Goal: Task Accomplishment & Management: Use online tool/utility

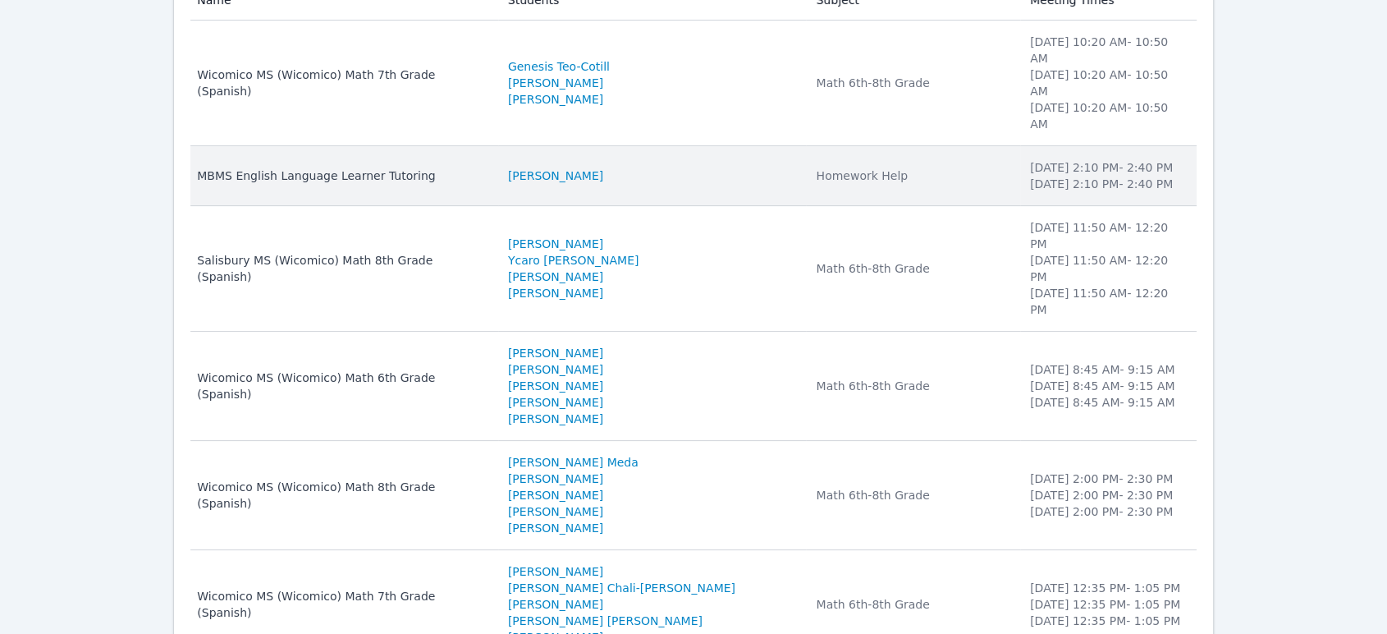
scroll to position [273, 0]
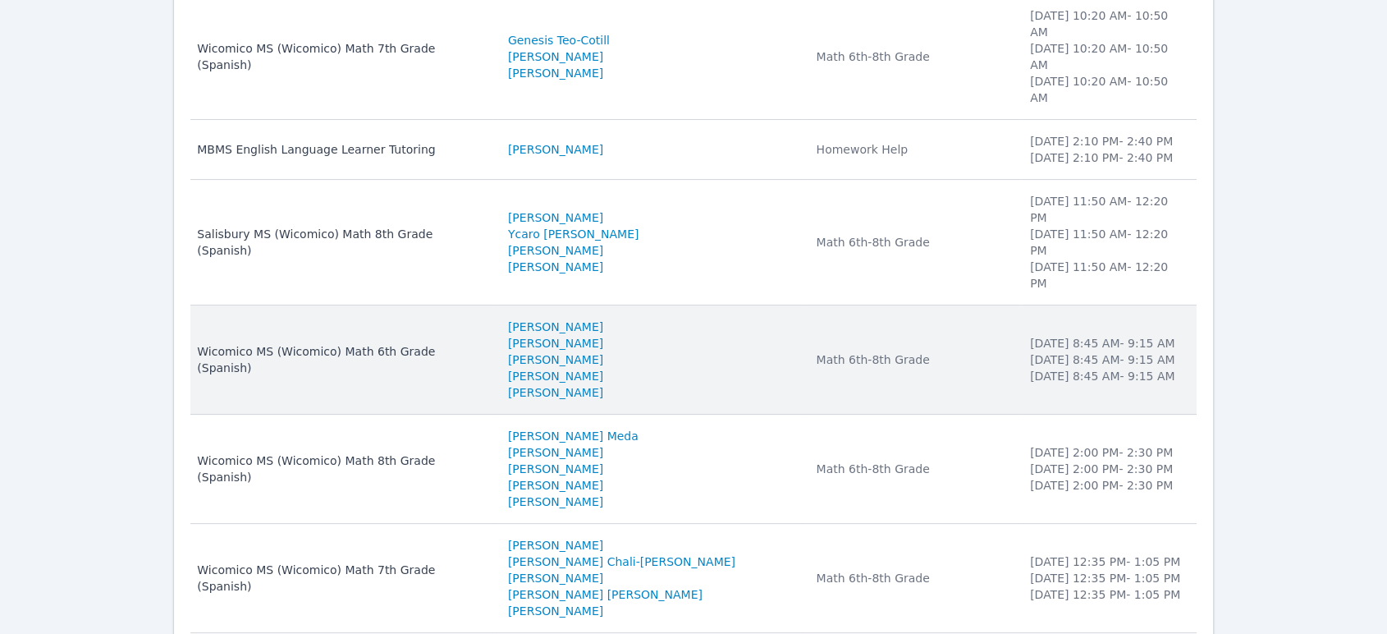
click at [818, 318] on td "Subject Math 6th-8th Grade" at bounding box center [912, 359] width 213 height 109
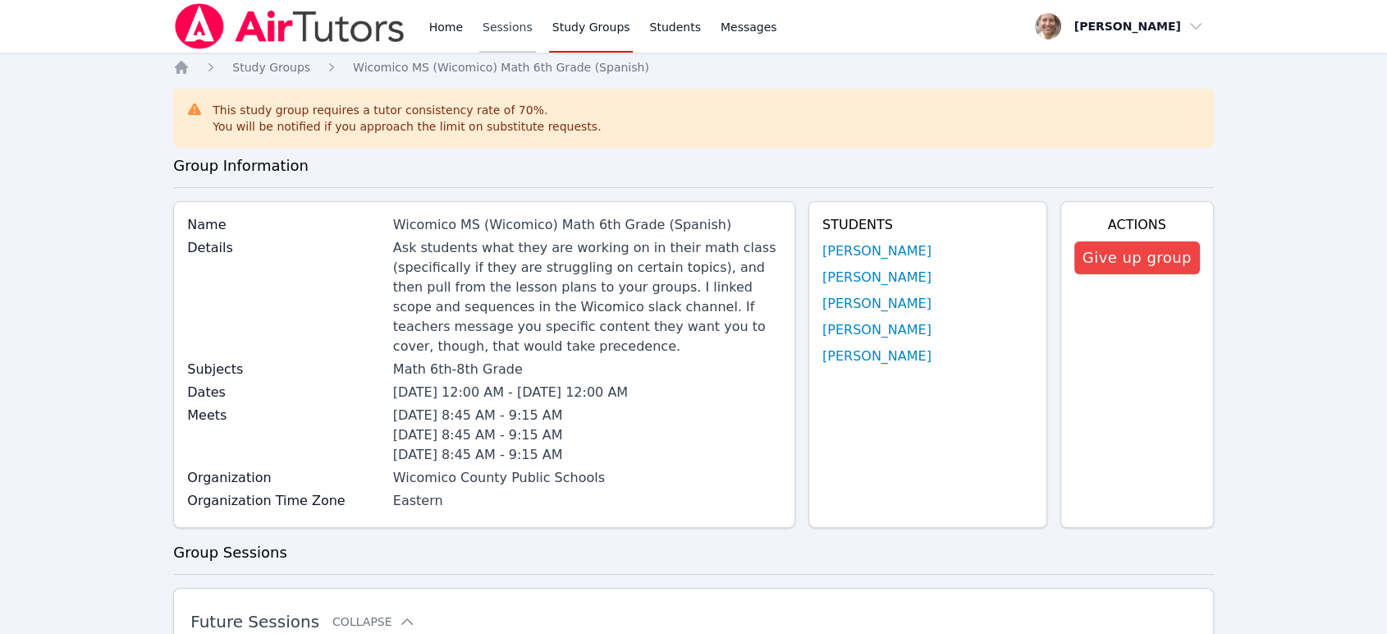
click at [519, 26] on link "Sessions" at bounding box center [507, 26] width 57 height 53
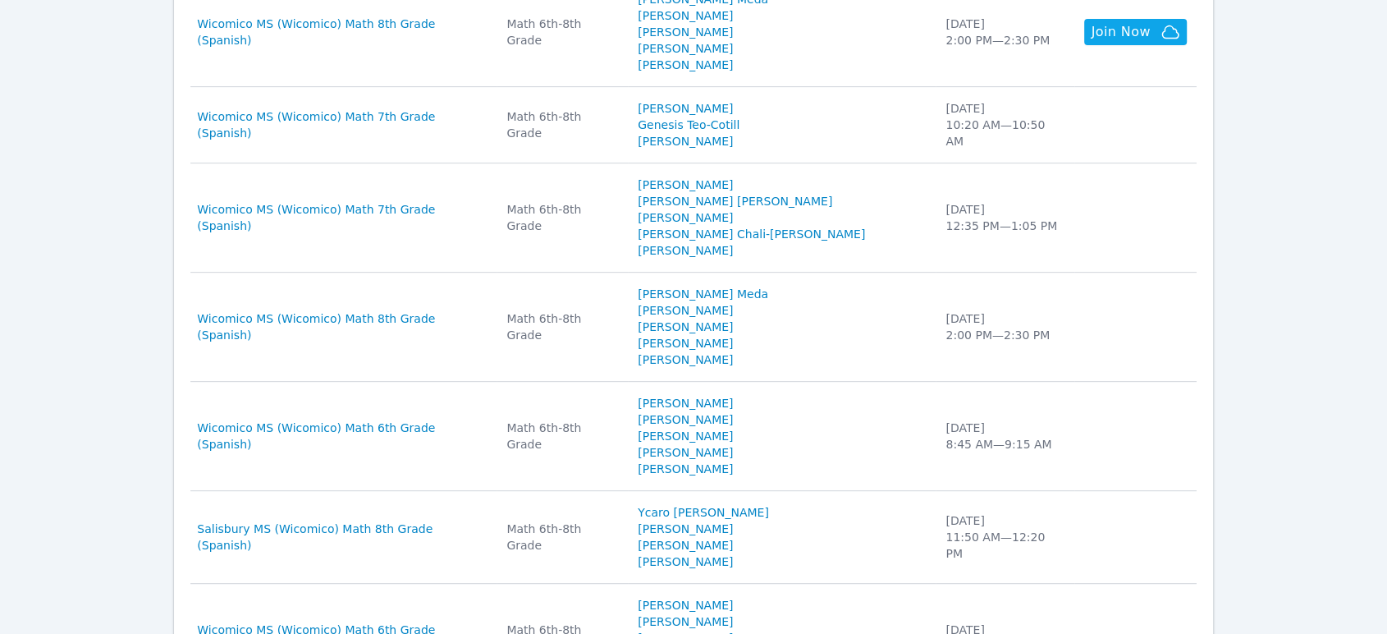
scroll to position [729, 0]
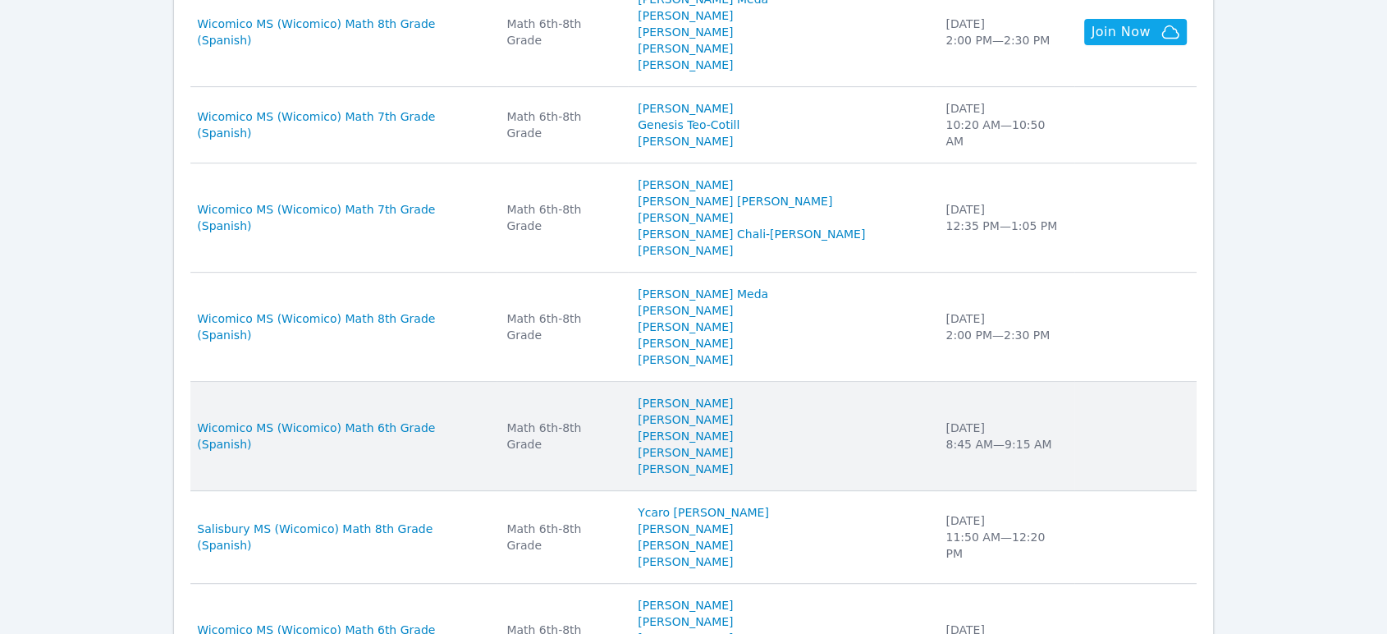
click at [584, 430] on td "Subject Math 6th-8th Grade" at bounding box center [562, 436] width 131 height 109
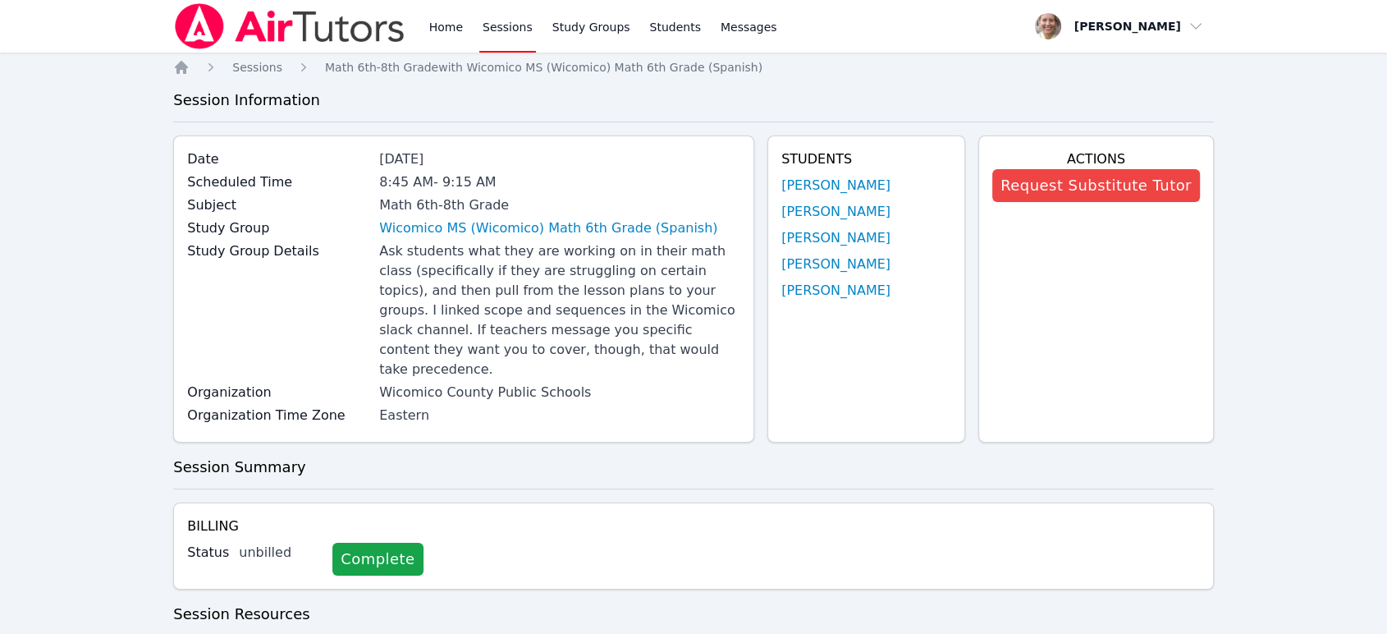
scroll to position [441, 0]
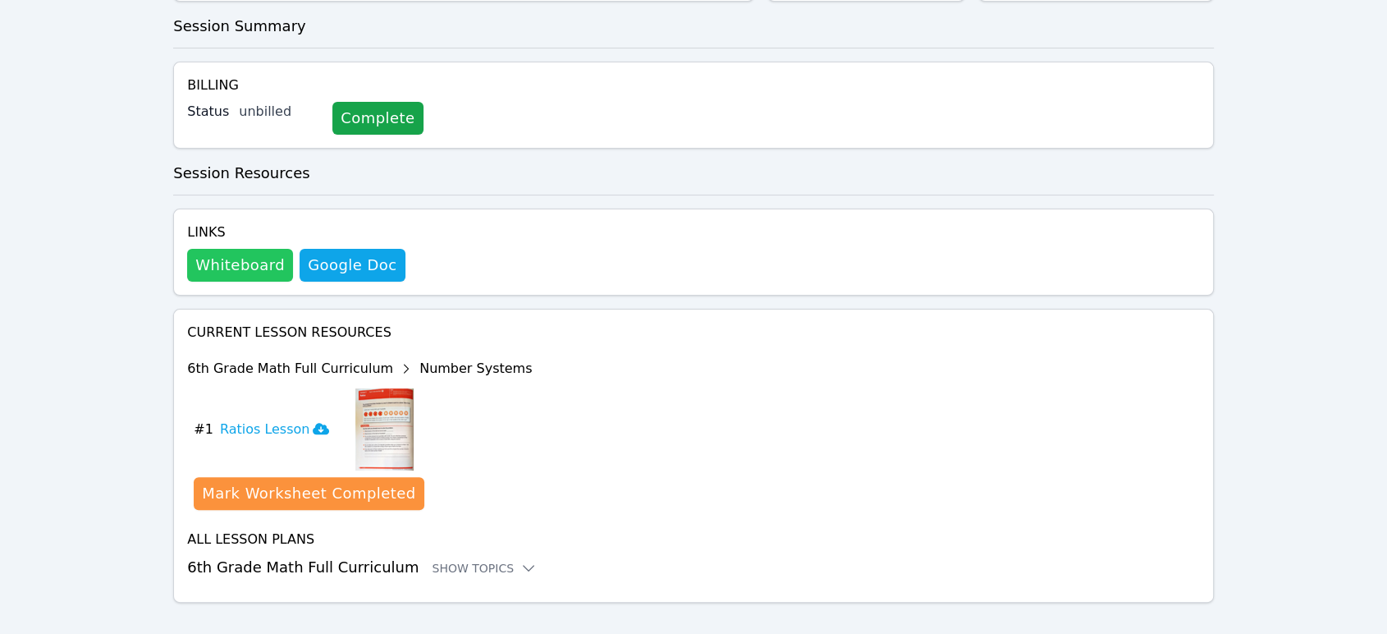
click at [259, 250] on button "Whiteboard" at bounding box center [240, 265] width 106 height 33
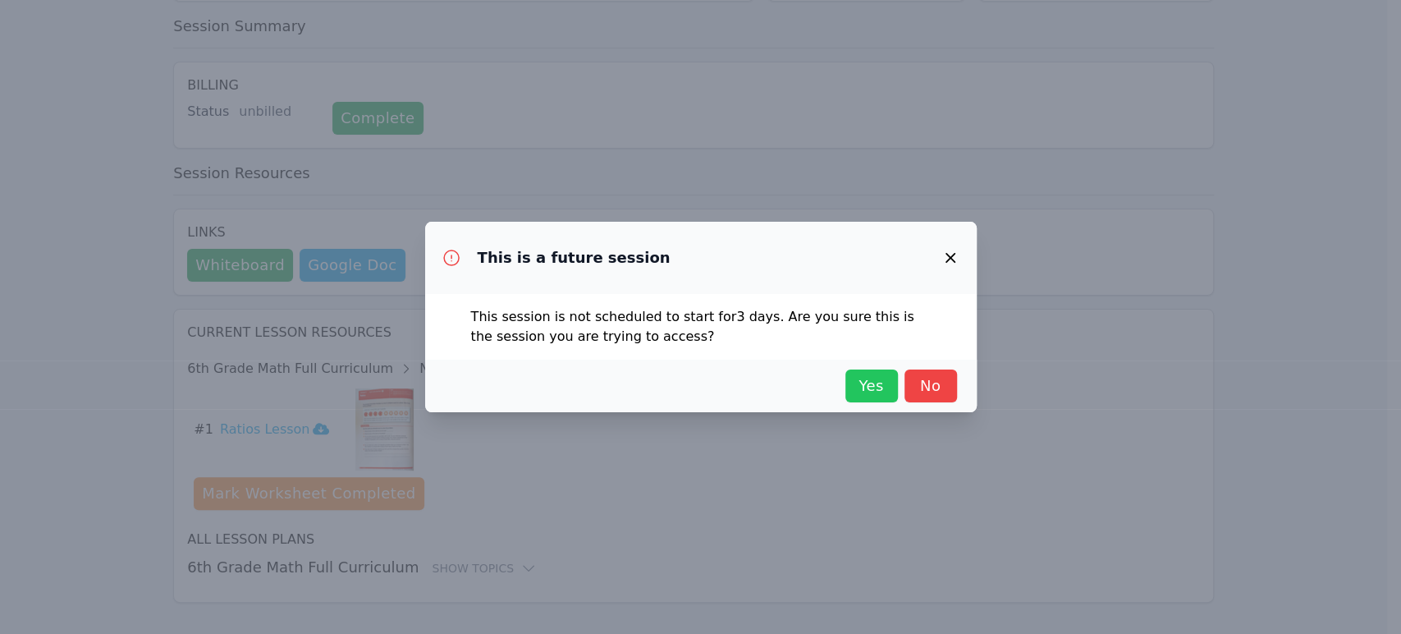
click at [856, 382] on span "Yes" at bounding box center [872, 385] width 36 height 23
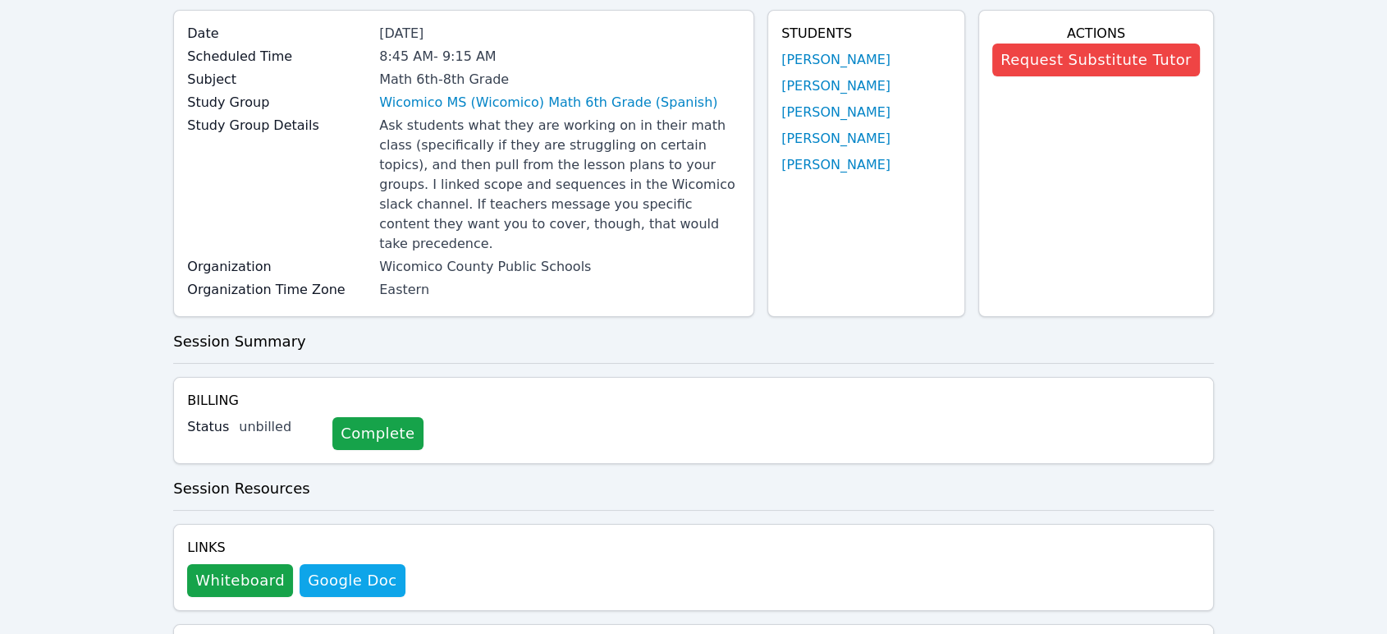
scroll to position [0, 0]
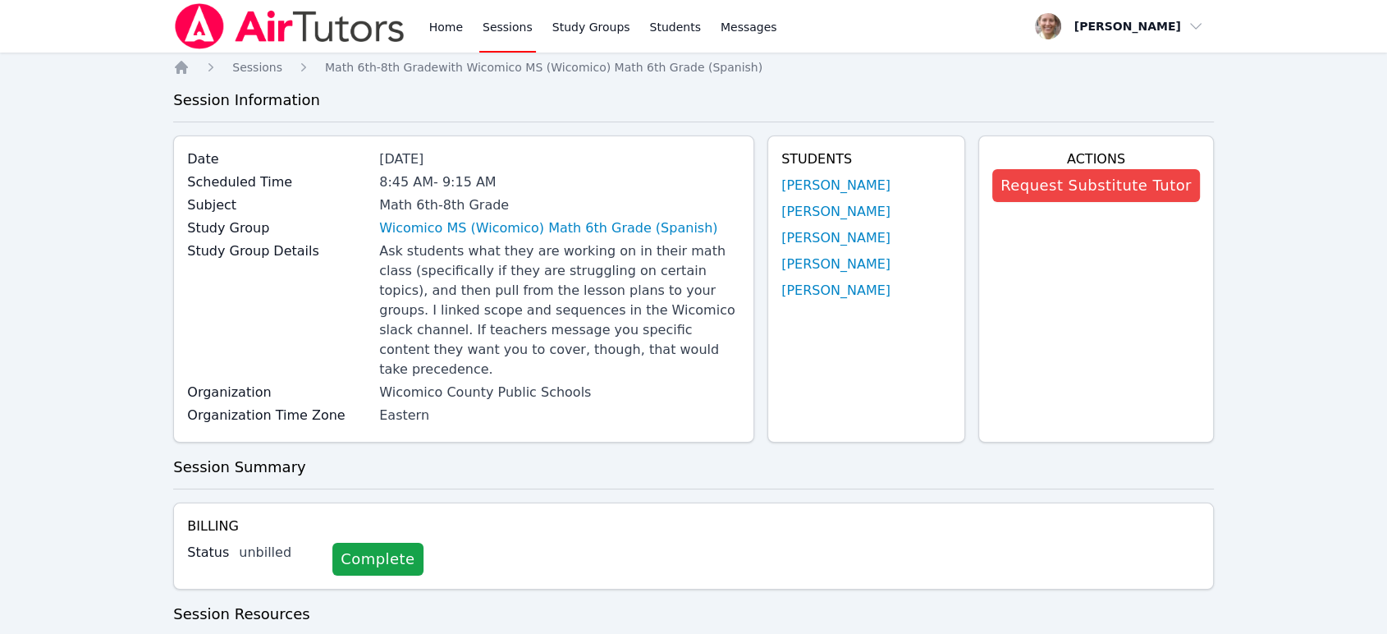
click at [486, 32] on link "Sessions" at bounding box center [507, 26] width 57 height 53
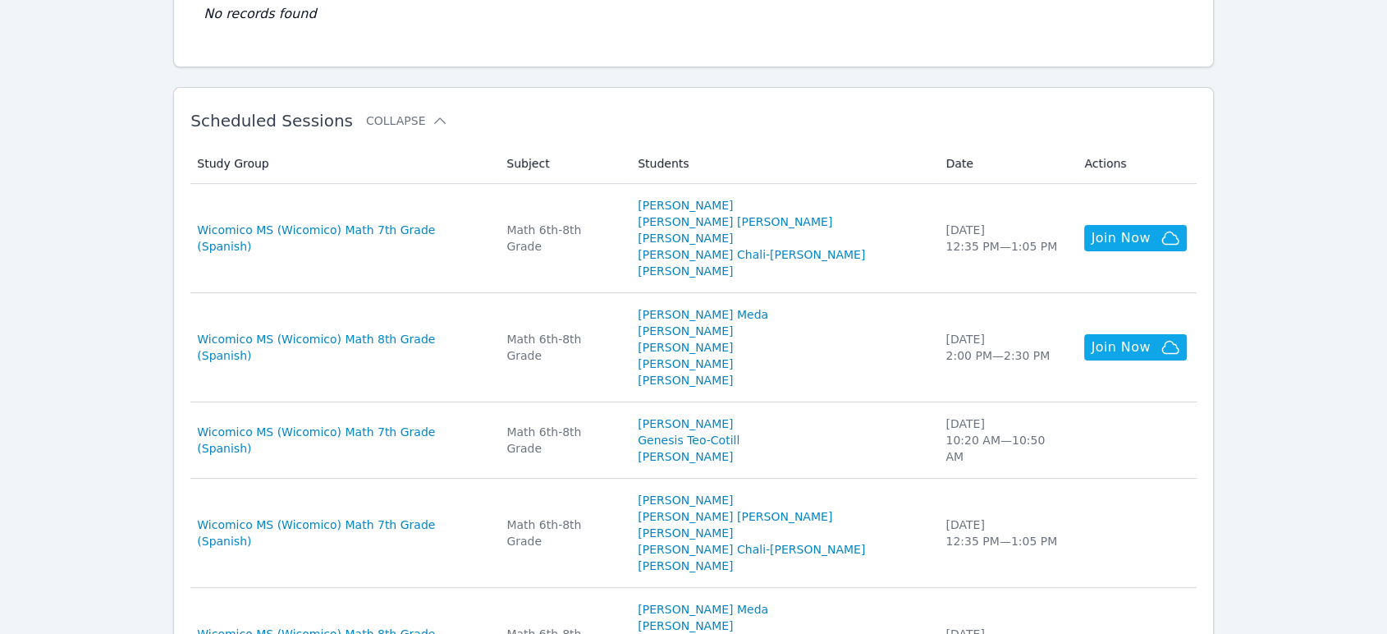
scroll to position [456, 0]
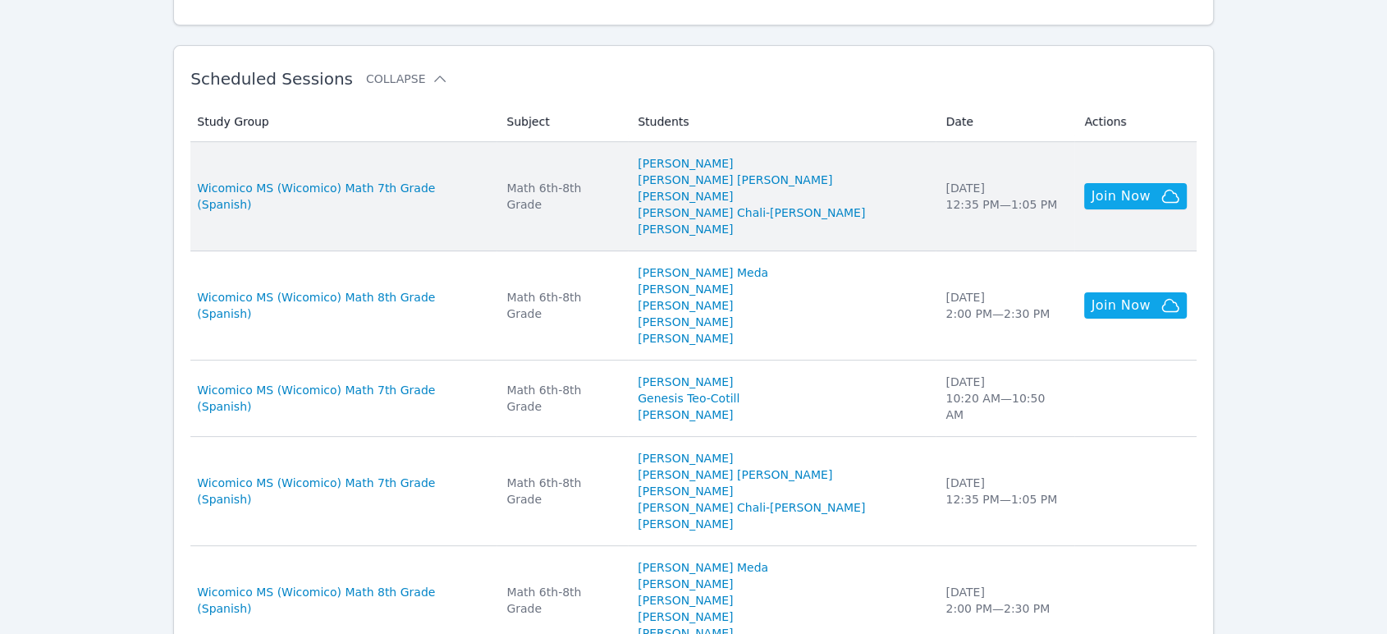
click at [473, 209] on td "Study Group Wicomico MS (Wicomico) Math 7th Grade (Spanish)" at bounding box center [343, 196] width 306 height 109
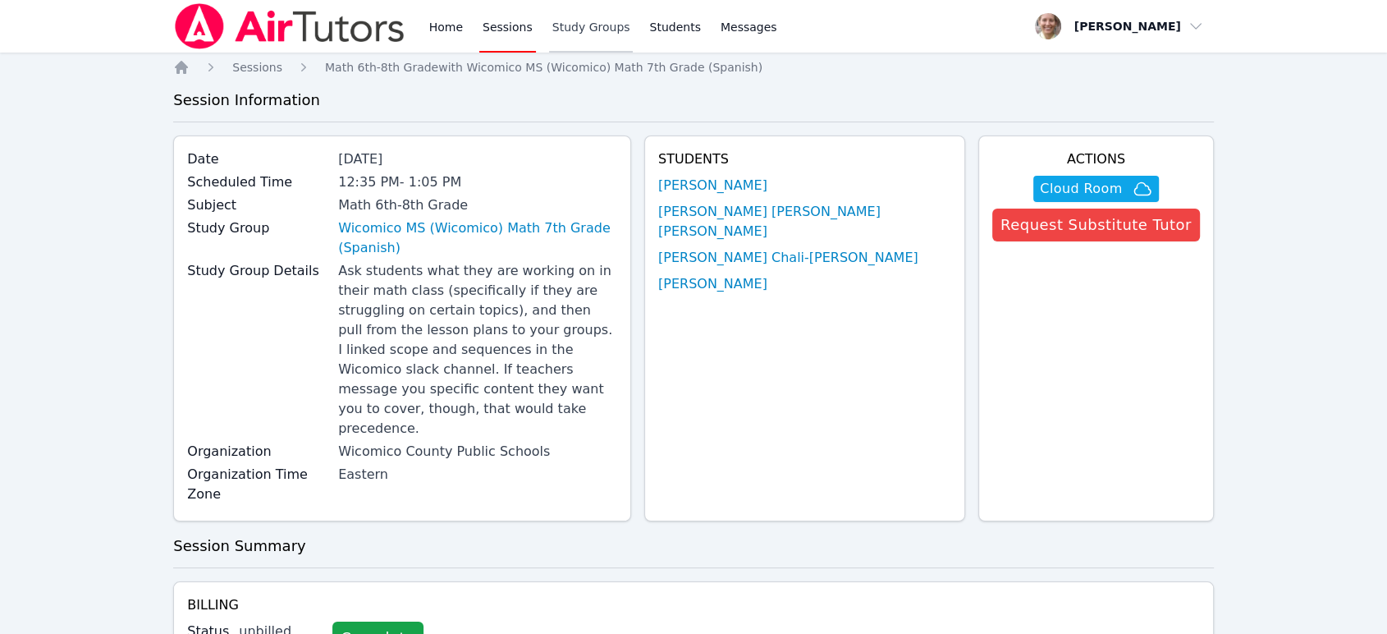
click at [566, 36] on link "Study Groups" at bounding box center [591, 26] width 85 height 53
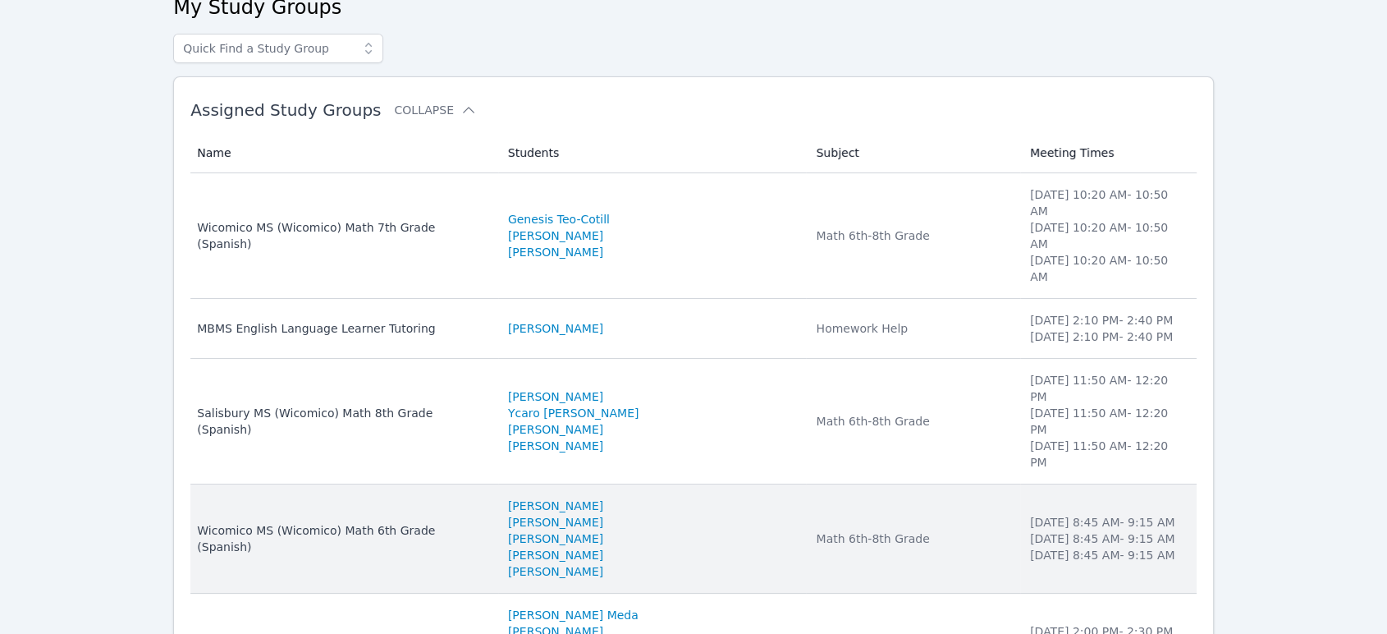
scroll to position [285, 0]
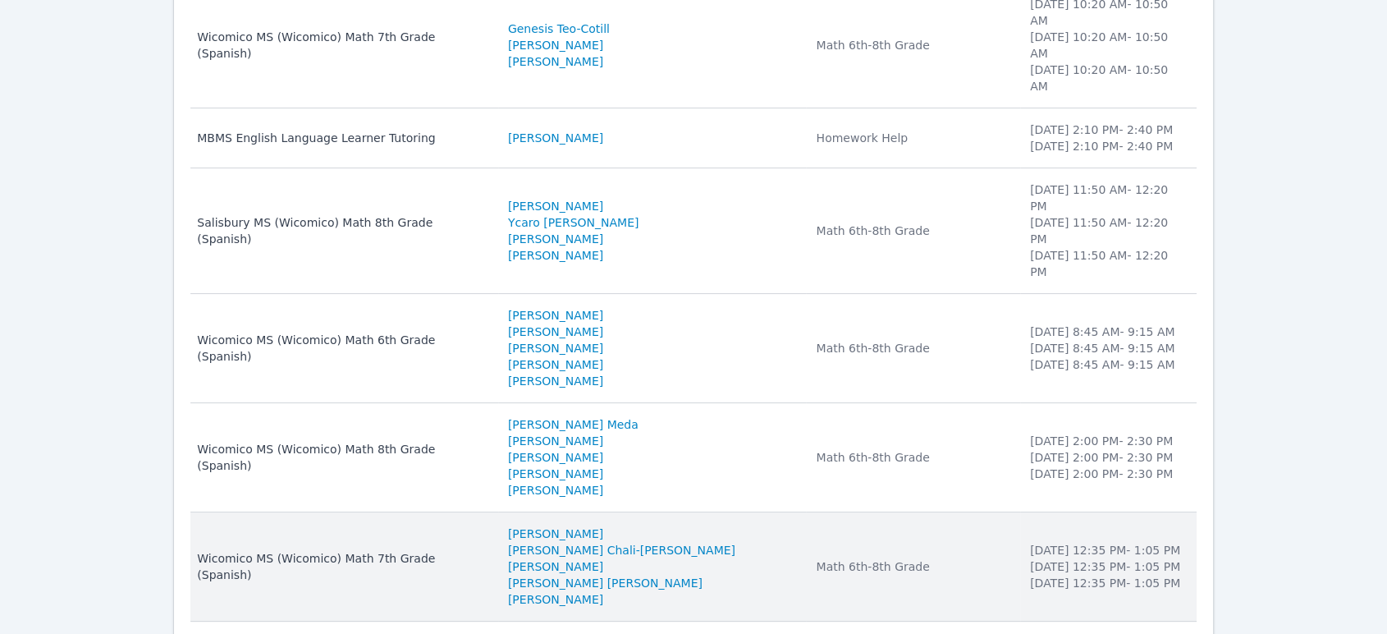
click at [913, 512] on td "Subject Math 6th-8th Grade" at bounding box center [912, 566] width 213 height 109
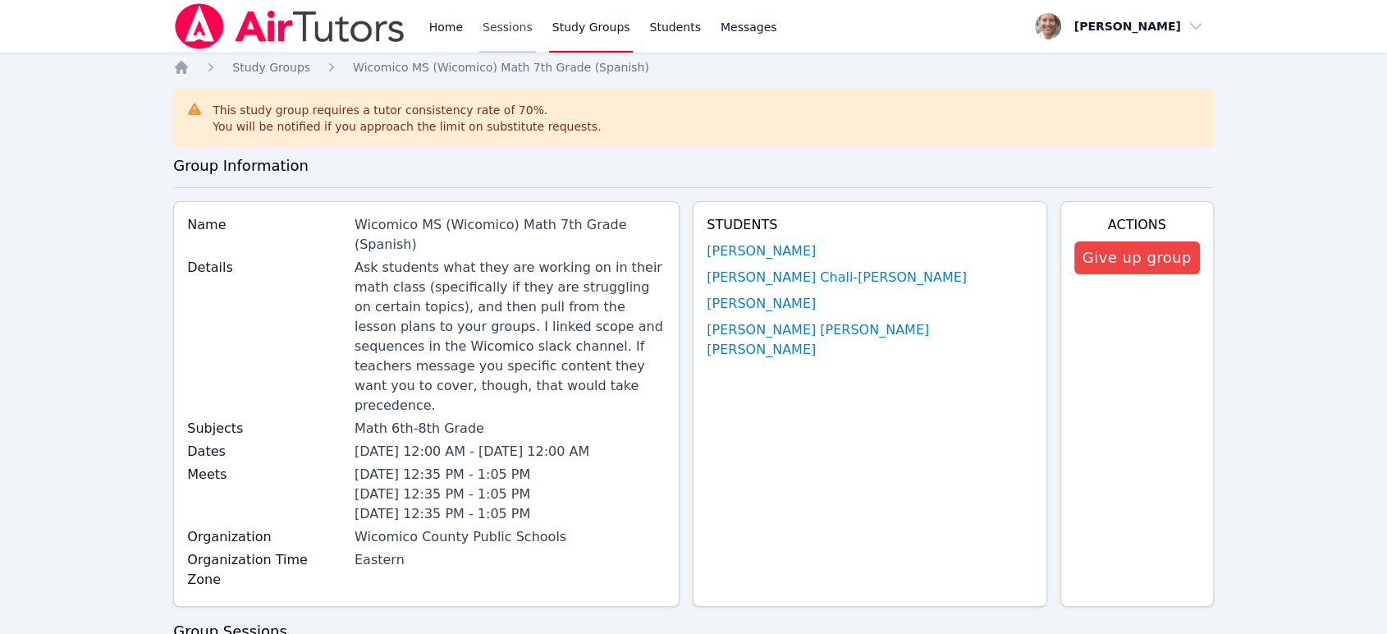
click at [489, 33] on link "Sessions" at bounding box center [507, 26] width 57 height 53
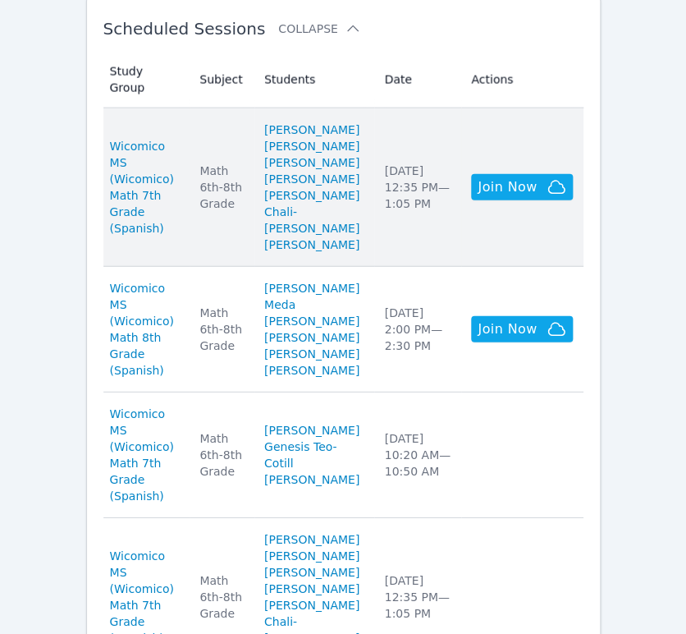
scroll to position [818, 0]
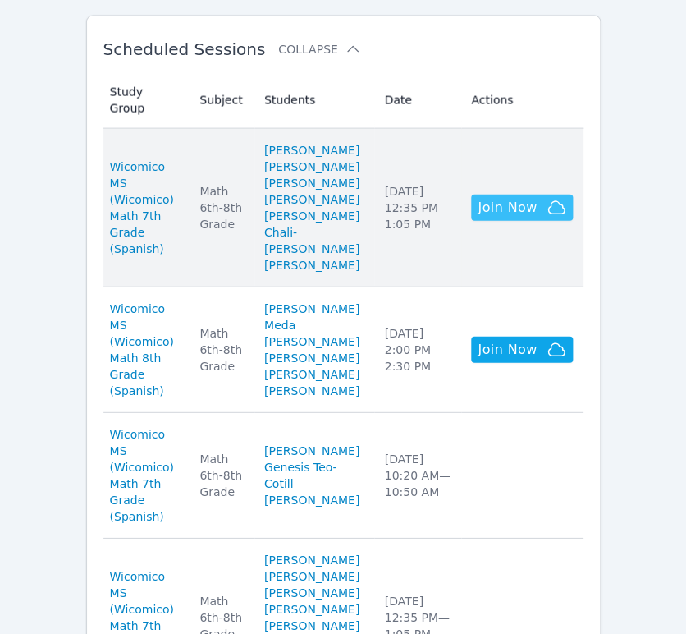
click at [493, 198] on span "Join Now" at bounding box center [507, 208] width 59 height 20
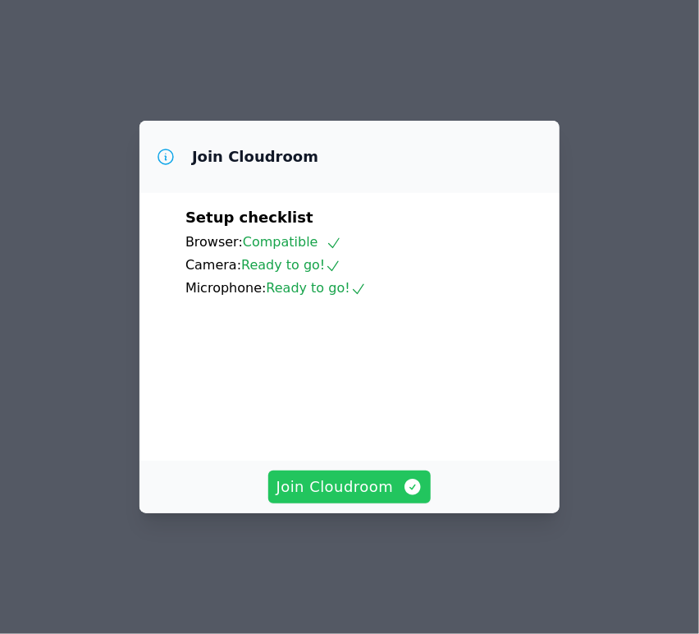
click at [369, 498] on span "Join Cloudroom" at bounding box center [350, 486] width 147 height 23
click at [367, 498] on span "Join Cloudroom" at bounding box center [350, 486] width 147 height 23
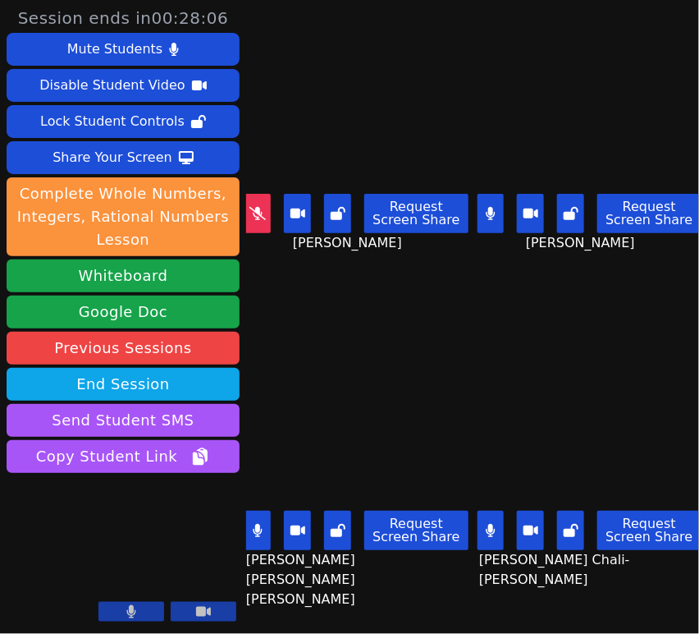
click at [486, 524] on icon at bounding box center [490, 530] width 9 height 13
click at [254, 533] on button at bounding box center [258, 530] width 27 height 39
click at [487, 207] on icon at bounding box center [491, 213] width 10 height 13
click at [259, 524] on icon at bounding box center [258, 530] width 16 height 13
click at [486, 215] on button at bounding box center [491, 213] width 27 height 39
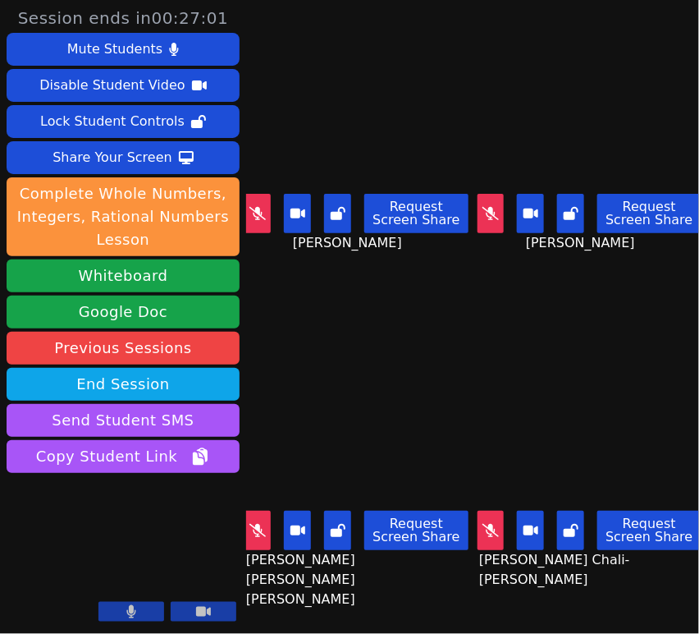
click at [263, 213] on icon at bounding box center [258, 213] width 16 height 13
click at [483, 207] on icon at bounding box center [491, 213] width 16 height 13
click at [486, 528] on button at bounding box center [491, 530] width 27 height 39
click at [256, 524] on icon at bounding box center [258, 530] width 16 height 13
click at [270, 517] on button at bounding box center [258, 530] width 27 height 39
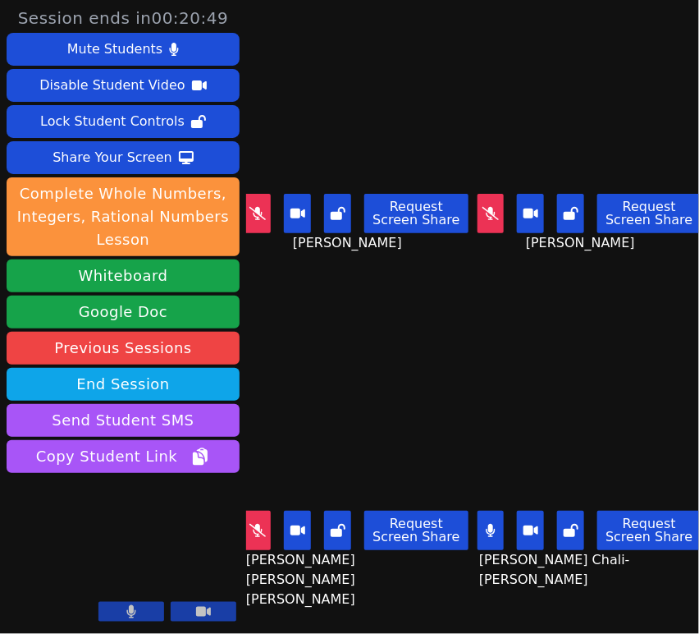
click at [254, 524] on icon at bounding box center [258, 530] width 16 height 13
click at [269, 525] on button at bounding box center [258, 530] width 27 height 39
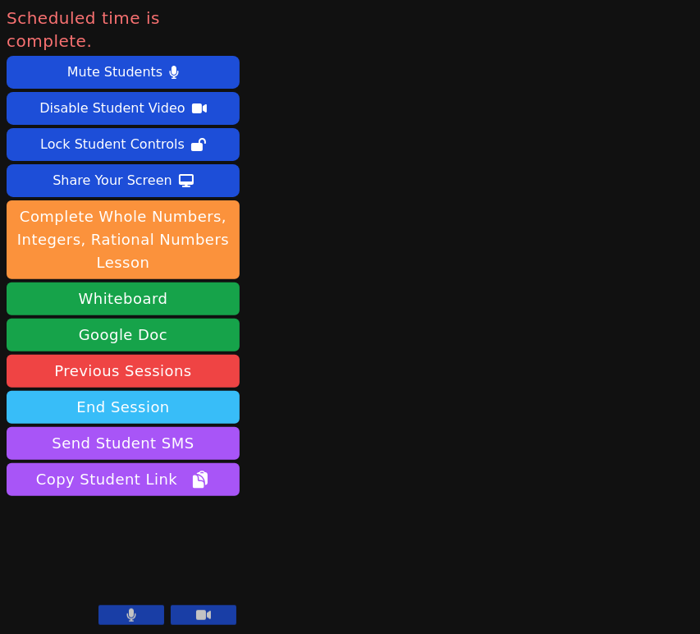
click at [181, 392] on button "End Session" at bounding box center [123, 407] width 233 height 33
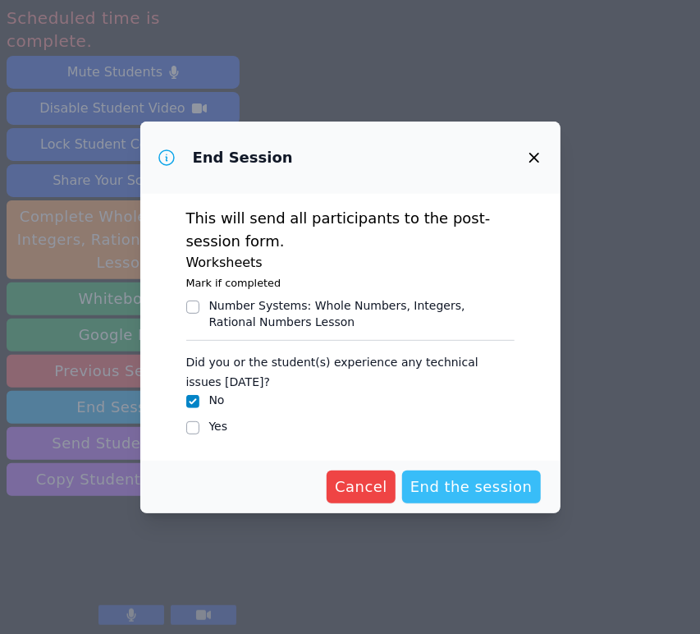
click at [465, 486] on span "End the session" at bounding box center [471, 486] width 122 height 23
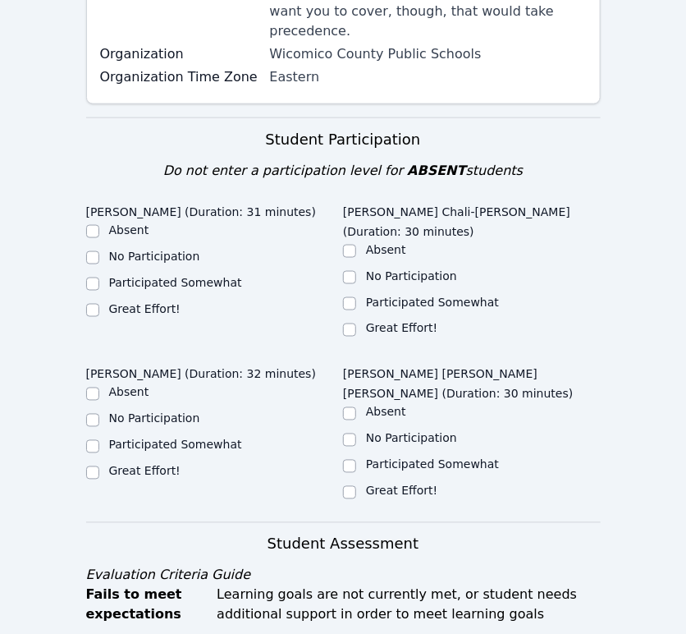
scroll to position [456, 0]
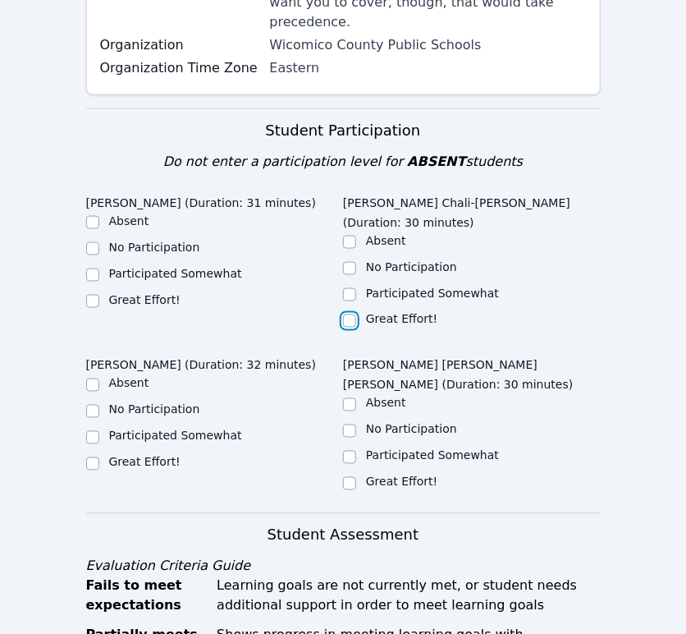
click at [351, 314] on input "Great Effort!" at bounding box center [349, 320] width 13 height 13
checkbox input "true"
click at [92, 295] on input "Great Effort!" at bounding box center [92, 301] width 13 height 13
checkbox input "true"
click at [93, 457] on input "Great Effort!" at bounding box center [92, 463] width 13 height 13
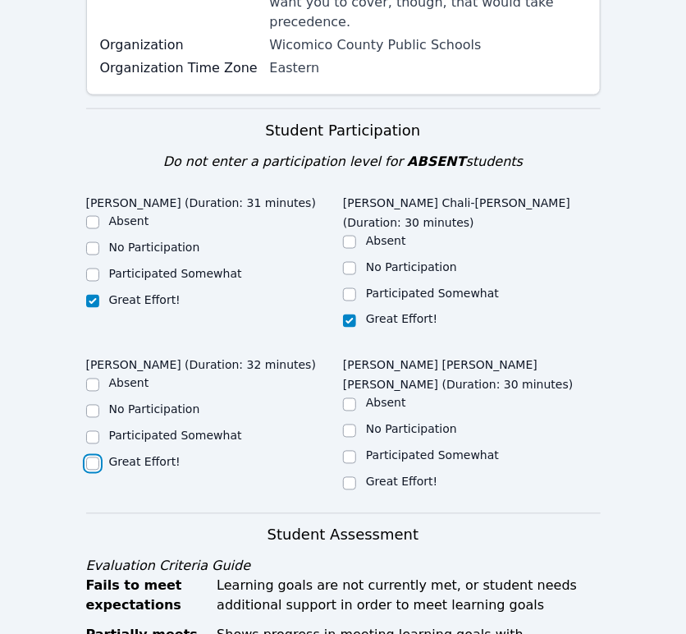
checkbox input "true"
click at [348, 477] on input "Great Effort!" at bounding box center [349, 483] width 13 height 13
checkbox input "true"
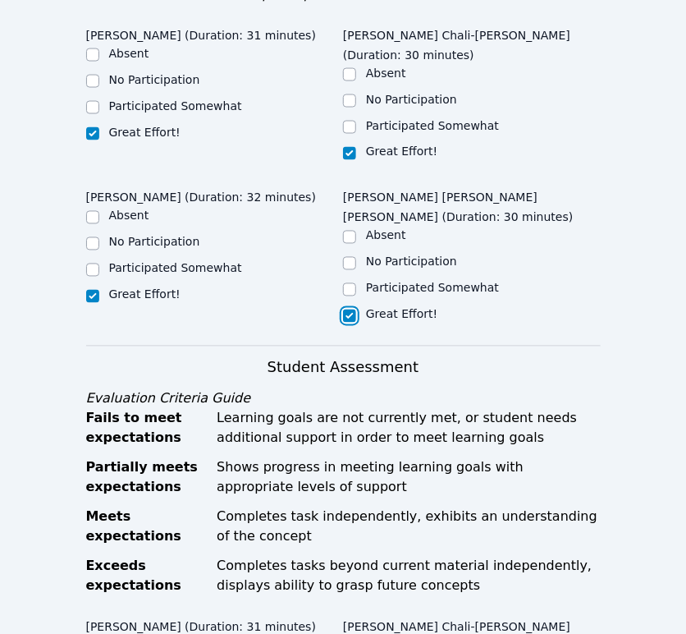
scroll to position [1003, 0]
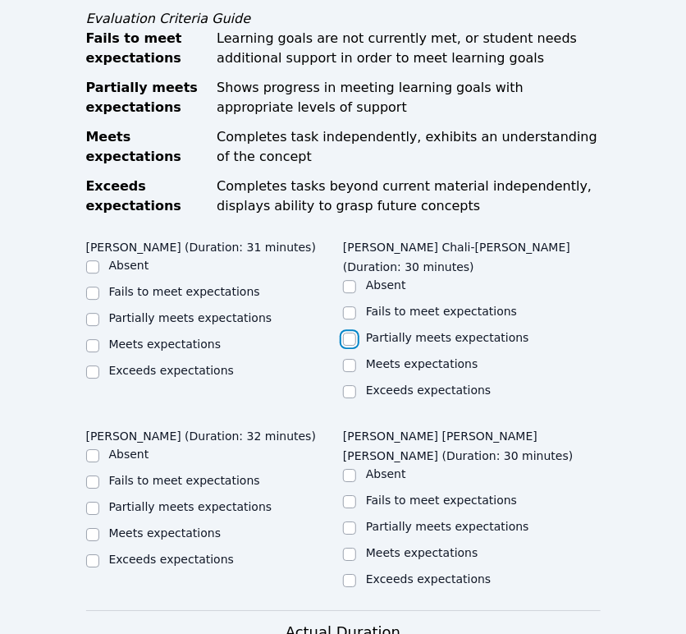
click at [349, 332] on input "Partially meets expectations" at bounding box center [349, 338] width 13 height 13
checkbox input "true"
click at [92, 339] on input "Meets expectations" at bounding box center [92, 345] width 13 height 13
checkbox input "true"
click at [92, 528] on input "Meets expectations" at bounding box center [92, 534] width 13 height 13
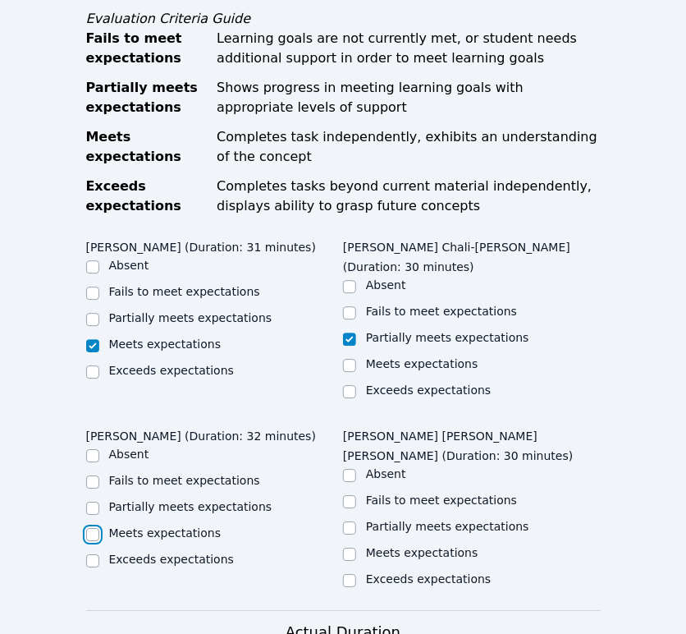
checkbox input "true"
click at [351, 548] on input "Meets expectations" at bounding box center [349, 554] width 13 height 13
checkbox input "true"
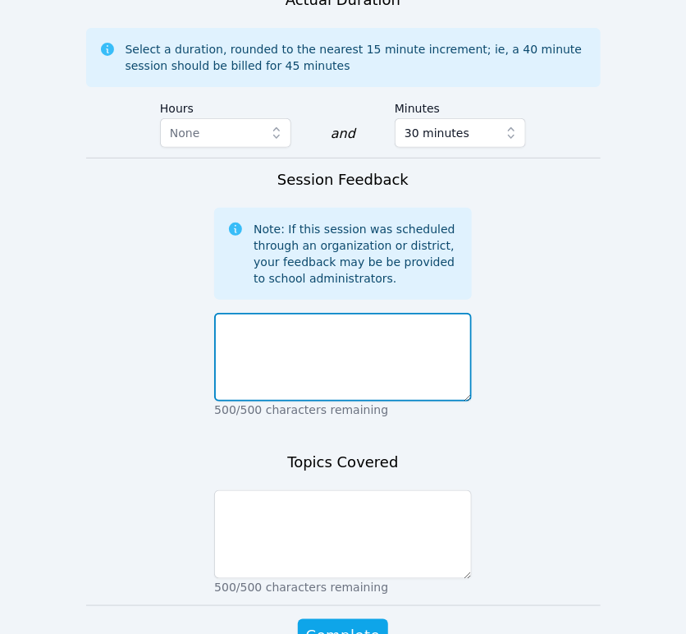
click at [414, 313] on textarea at bounding box center [343, 357] width 258 height 89
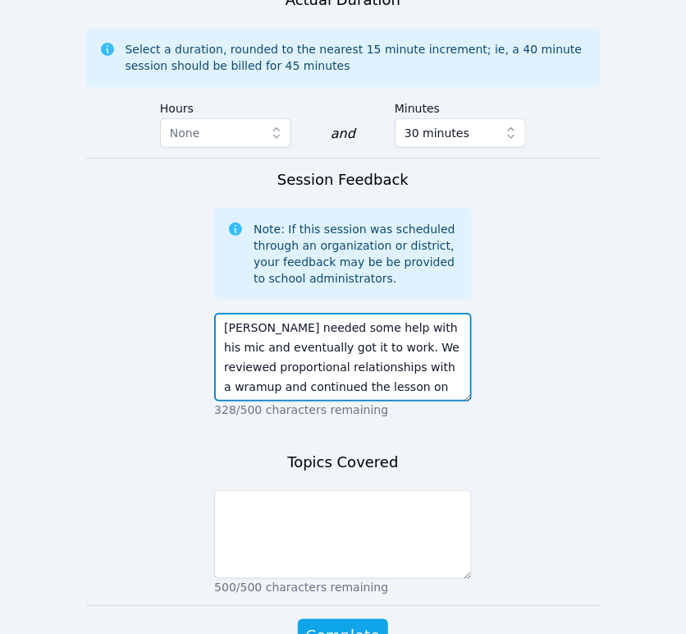
scroll to position [12, 0]
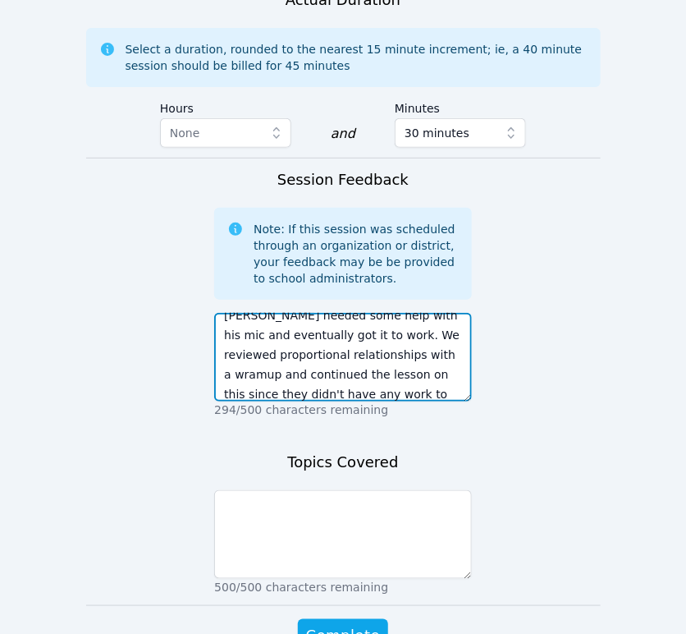
click at [414, 313] on textarea "Carlos needed some help with his mic and eventually got it to work. We reviewed…" at bounding box center [343, 357] width 258 height 89
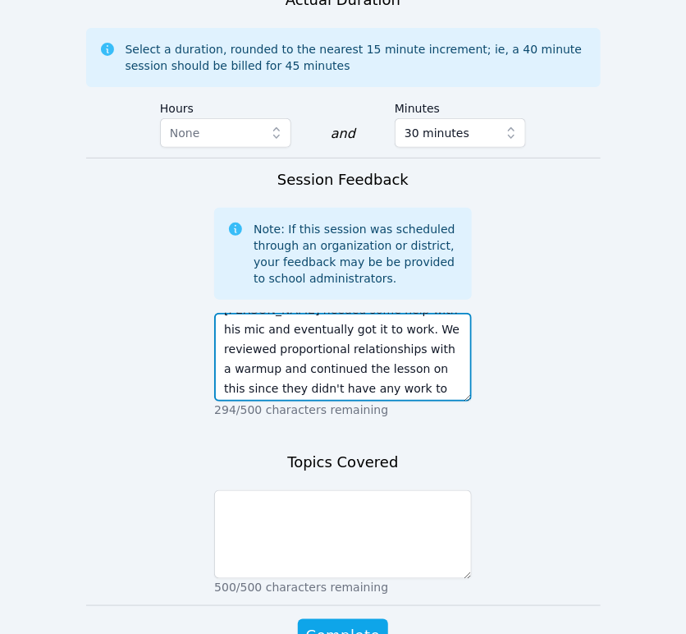
scroll to position [20, 0]
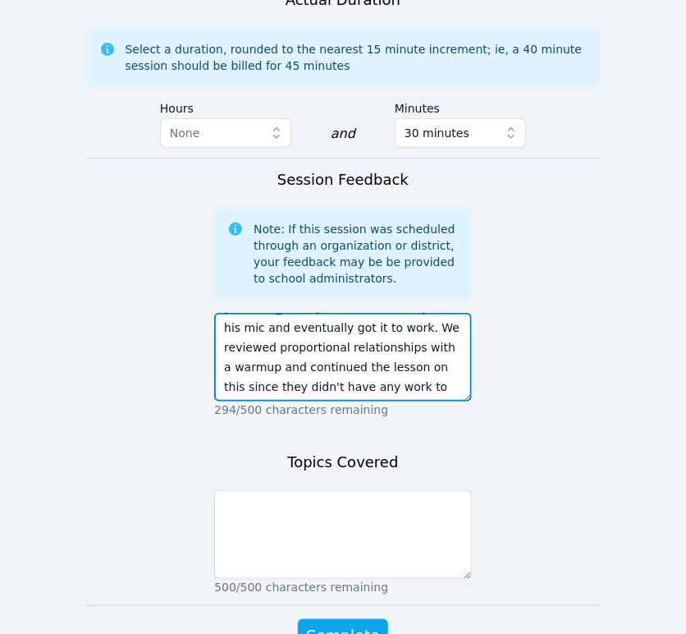
click at [436, 313] on textarea "Carlos needed some help with his mic and eventually got it to work. We reviewed…" at bounding box center [343, 357] width 258 height 89
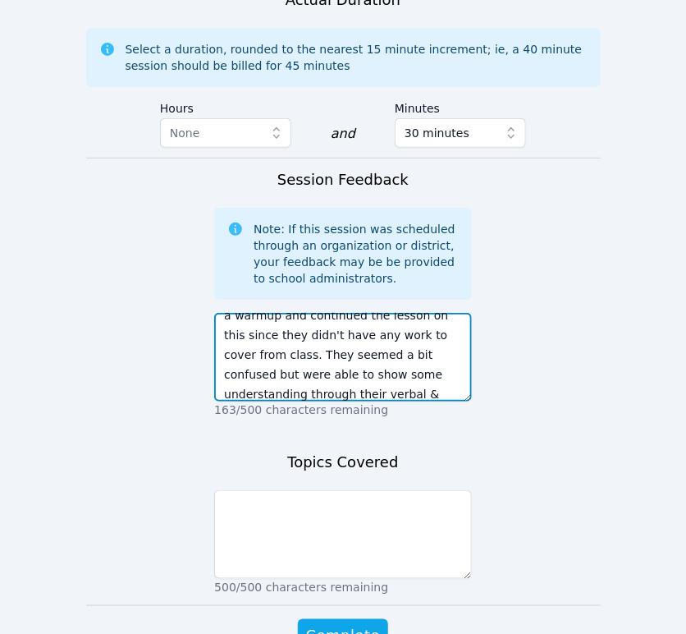
scroll to position [91, 0]
click at [402, 313] on textarea "Carlos needed some help with his mic and eventually got it to work. We reviewed…" at bounding box center [343, 357] width 258 height 89
click at [435, 313] on textarea "Carlos needed some help with his mic and eventually got it to work. We reviewed…" at bounding box center [343, 357] width 258 height 89
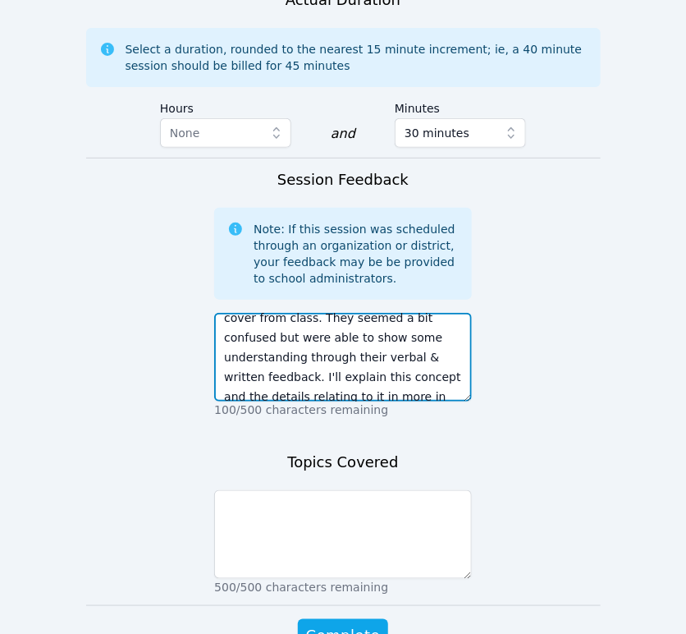
scroll to position [118, 0]
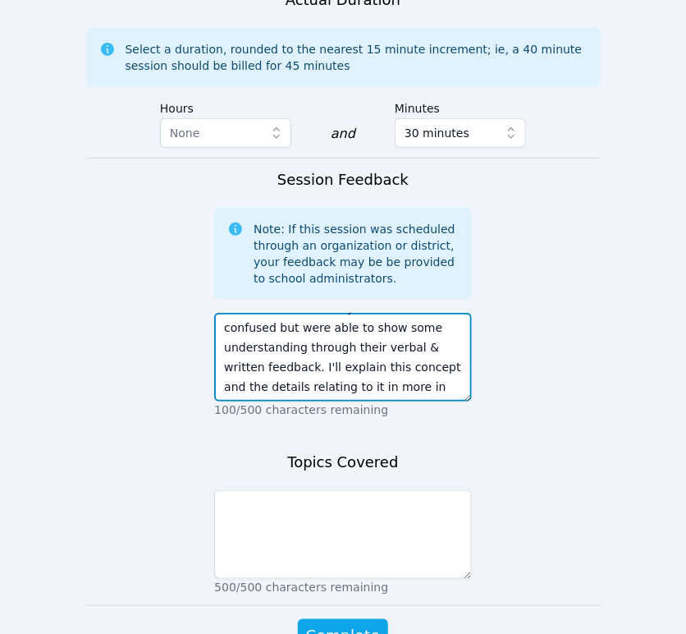
click at [346, 313] on textarea "Carlos needed some help with his mic and eventually got it to work. We reviewed…" at bounding box center [343, 357] width 258 height 89
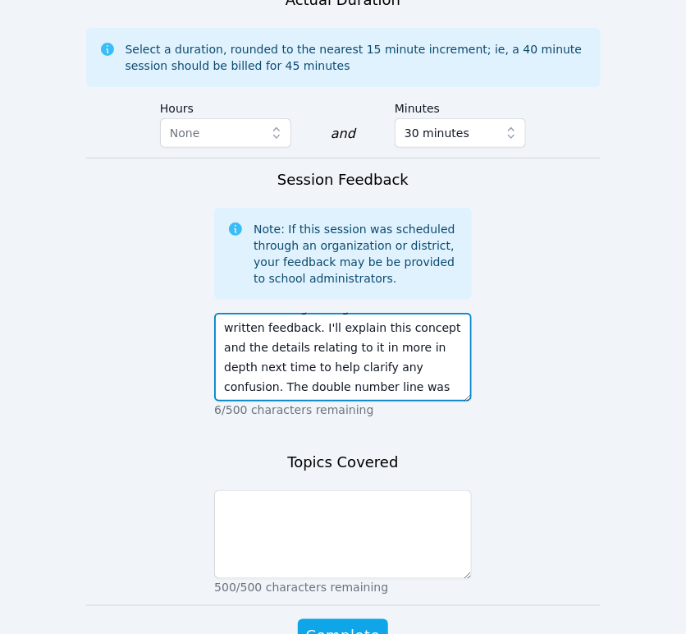
scroll to position [0, 0]
click at [432, 313] on textarea "Carlos needed some help with his mic and eventually got it to work. We reviewed…" at bounding box center [343, 357] width 258 height 89
click at [243, 313] on textarea "Carlos needed some help with his mic & eventually got it to work. We reviewed p…" at bounding box center [343, 357] width 258 height 89
click at [374, 313] on textarea "Carlos needed some help with his mic & eventually got it to work. We reviewed p…" at bounding box center [343, 357] width 258 height 89
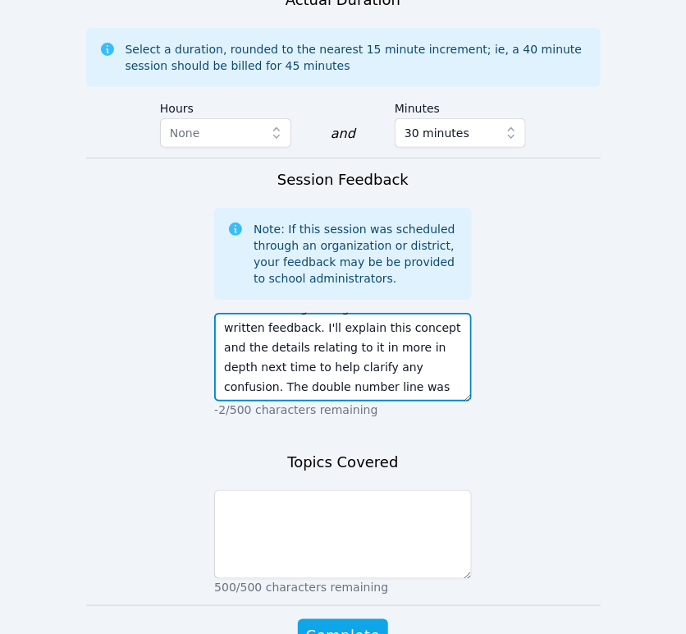
click at [307, 313] on textarea "Carlos needed some help with his mic & eventually got it to work. We reviewed p…" at bounding box center [343, 357] width 258 height 89
click at [322, 313] on textarea "Carlos needed some help with his mic & eventually got it to work. We reviewed p…" at bounding box center [343, 357] width 258 height 89
click at [413, 313] on textarea "Carlos needed some help with his mic & eventually got it to work. We reviewed p…" at bounding box center [343, 357] width 258 height 89
click at [322, 313] on textarea "Carlos needed some help with his mic & eventually got it to work. We reviewed p…" at bounding box center [343, 357] width 258 height 89
type textarea "Carlos needed some help with his mic & eventually got it to work. We reviewed p…"
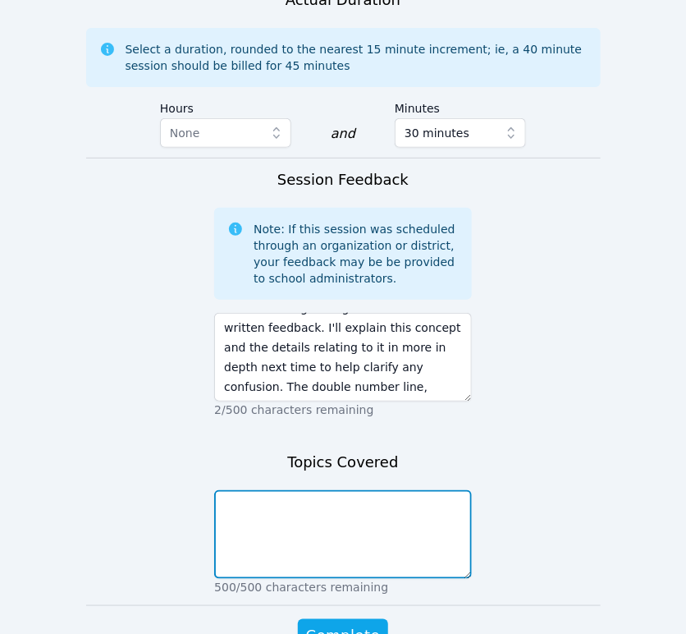
click at [381, 490] on textarea at bounding box center [343, 534] width 258 height 89
click at [394, 490] on textarea "Understanding proportional realtionships continued" at bounding box center [343, 534] width 258 height 89
click at [435, 490] on textarea "Understanding proportional relationships continued" at bounding box center [343, 534] width 258 height 89
click at [441, 490] on textarea "Understanding proportional relationships new warmup and lesson continued" at bounding box center [343, 534] width 258 height 89
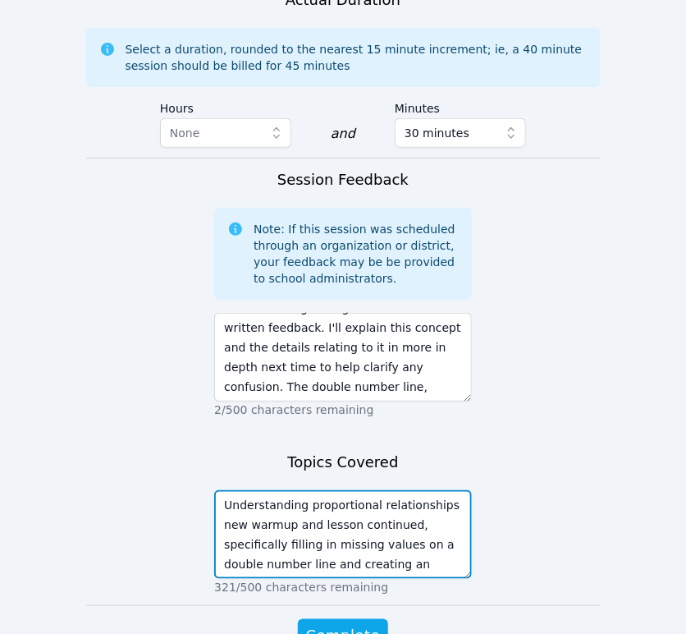
scroll to position [12, 0]
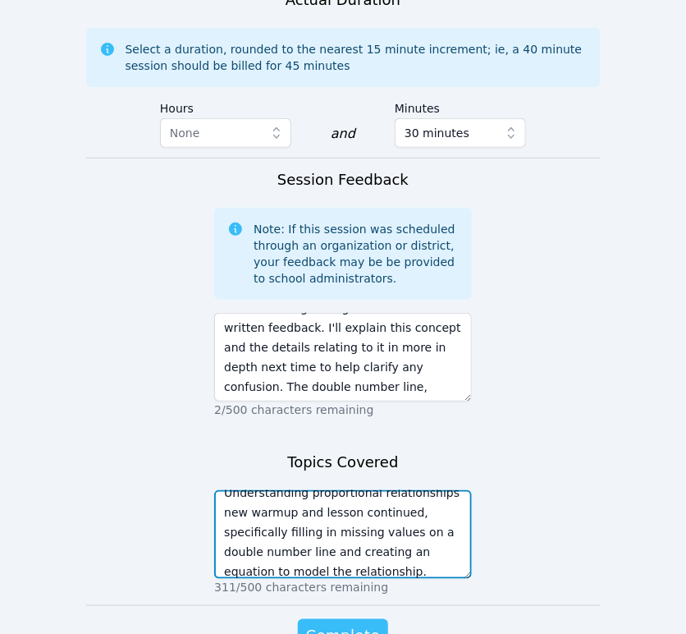
type textarea "Understanding proportional relationships new warmup and lesson continued, speci…"
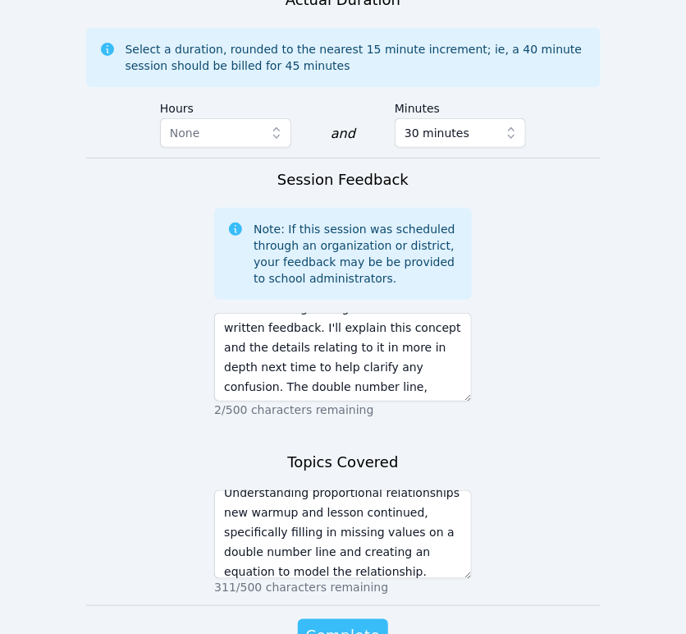
click at [354, 624] on span "Complete" at bounding box center [343, 635] width 74 height 23
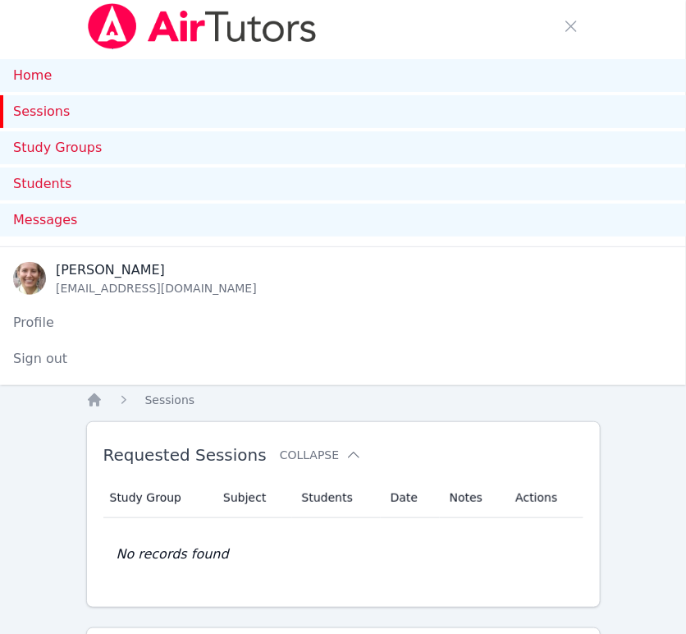
click at [35, 121] on link "Sessions" at bounding box center [343, 111] width 686 height 33
click at [48, 116] on link "Sessions" at bounding box center [343, 111] width 686 height 33
click at [16, 111] on link "Sessions" at bounding box center [343, 111] width 686 height 33
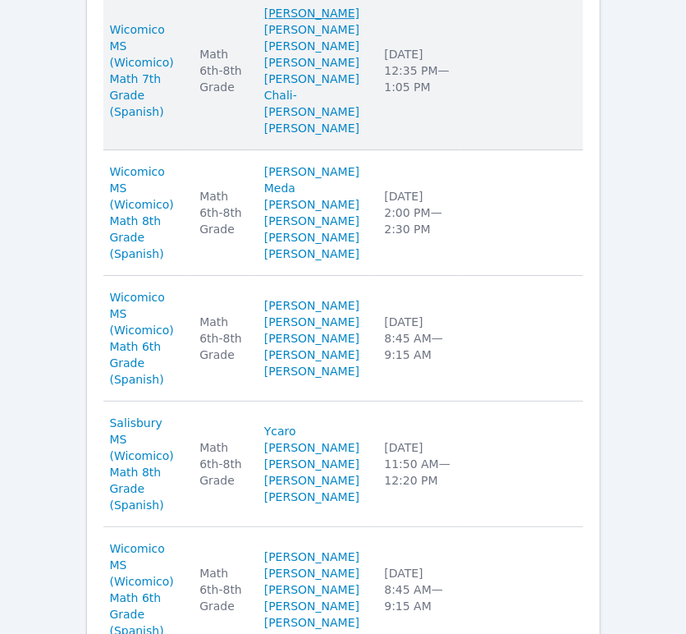
scroll to position [1368, 0]
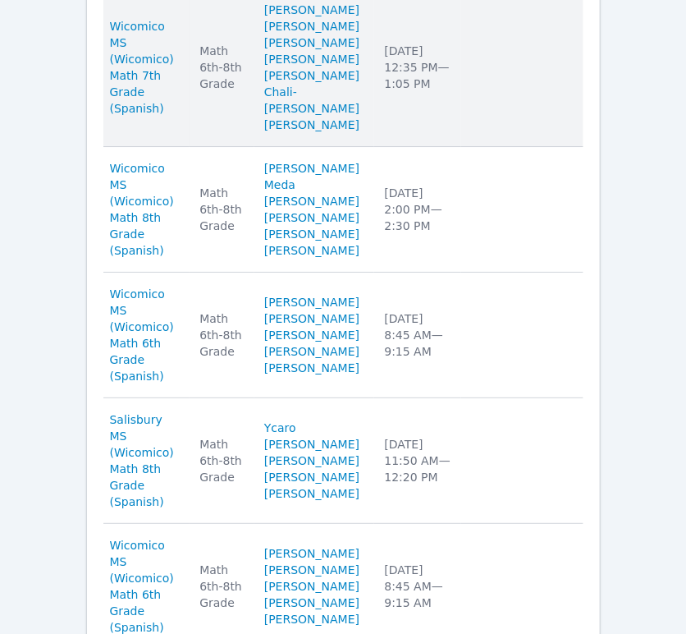
click at [483, 147] on td "Actions" at bounding box center [521, 68] width 121 height 158
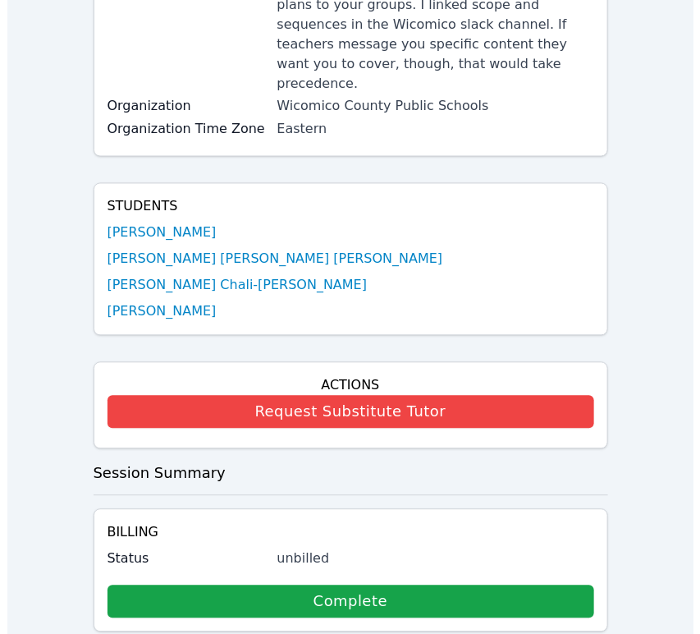
scroll to position [821, 0]
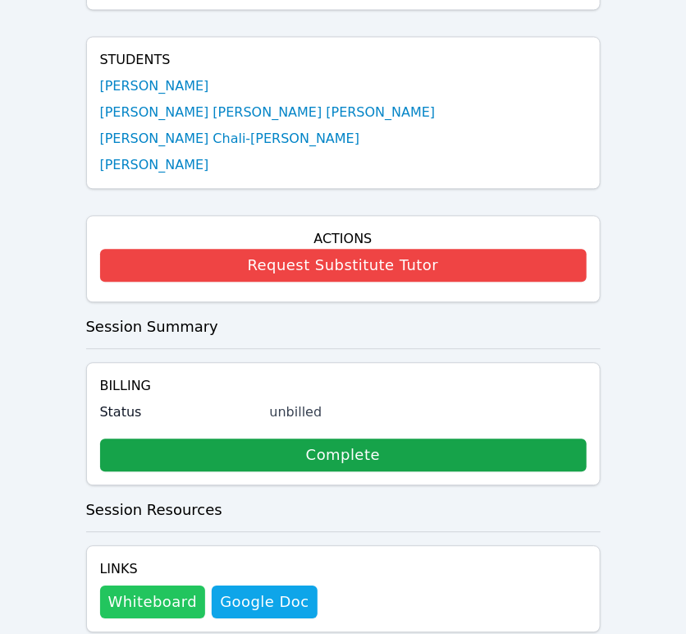
click at [167, 585] on button "Whiteboard" at bounding box center [153, 601] width 106 height 33
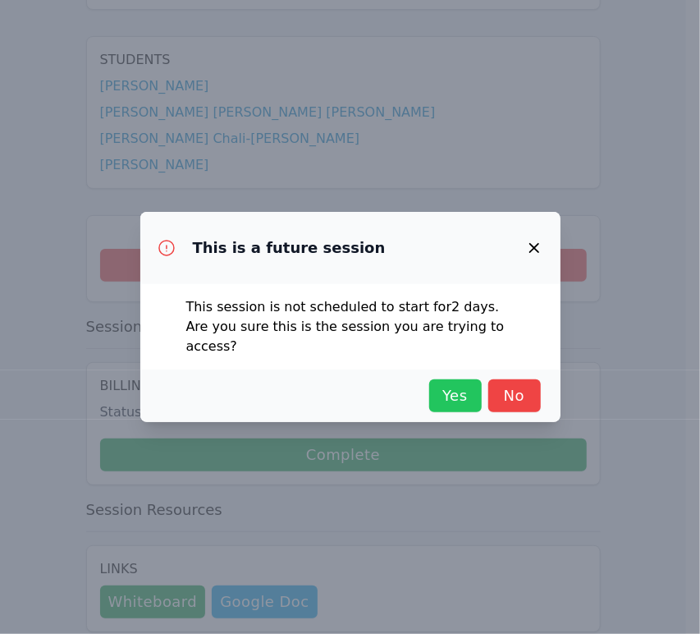
click at [442, 391] on span "Yes" at bounding box center [456, 395] width 36 height 23
